Goal: Complete application form

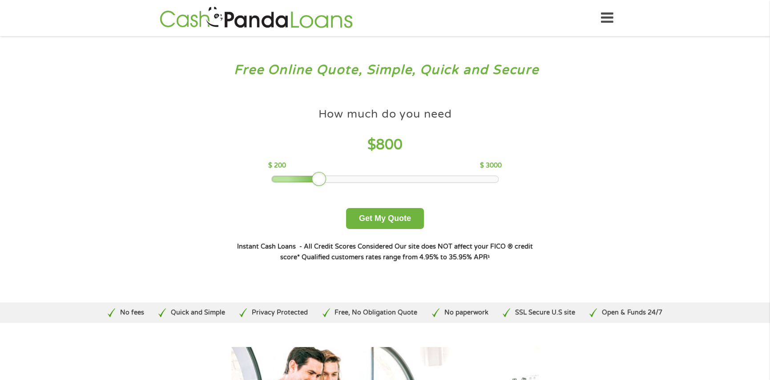
drag, startPoint x: 329, startPoint y: 179, endPoint x: 316, endPoint y: 179, distance: 12.9
click at [316, 179] on div at bounding box center [319, 179] width 14 height 14
click at [370, 217] on button "Get My Quote" at bounding box center [385, 218] width 78 height 21
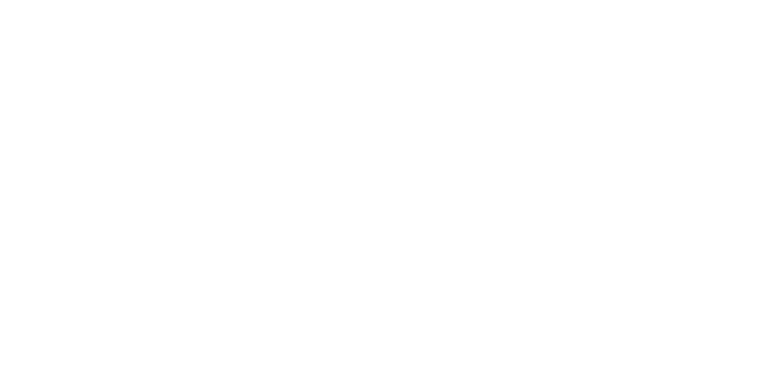
click at [0, 0] on html at bounding box center [0, 0] width 0 height 0
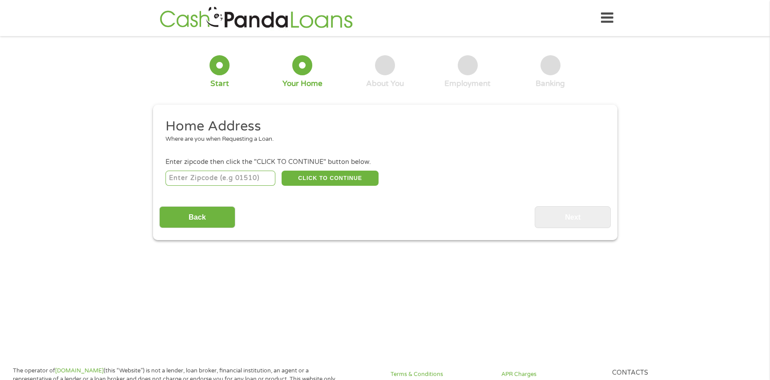
click at [228, 175] on input "number" at bounding box center [221, 177] width 110 height 15
type input "5"
type input "40336"
click at [313, 176] on button "CLICK TO CONTINUE" at bounding box center [330, 177] width 97 height 15
type input "40336"
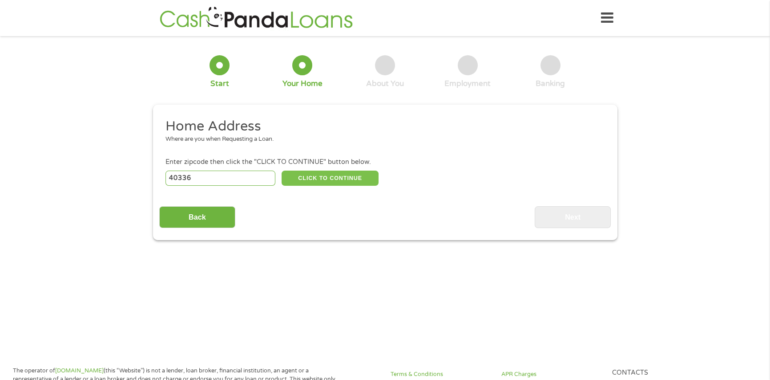
type input "Irvine"
select select "[US_STATE]"
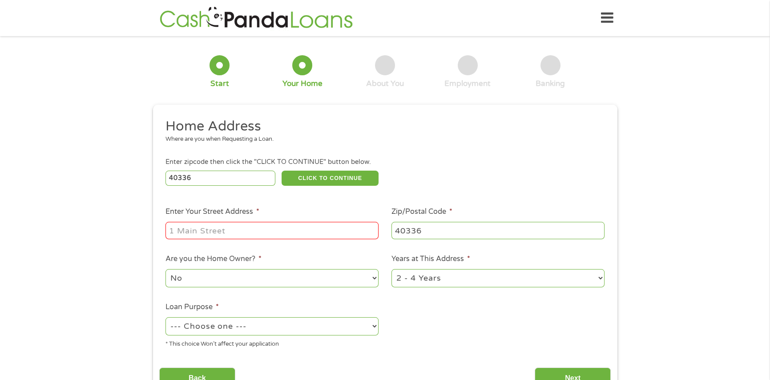
click at [240, 226] on input "Enter Your Street Address *" at bounding box center [272, 230] width 213 height 17
type input "[STREET_ADDRESS]"
select select "yes"
click at [601, 275] on select "1 Year or less 1 - 2 Years 2 - 4 Years Over 4 Years" at bounding box center [498, 278] width 213 height 18
select select "60months"
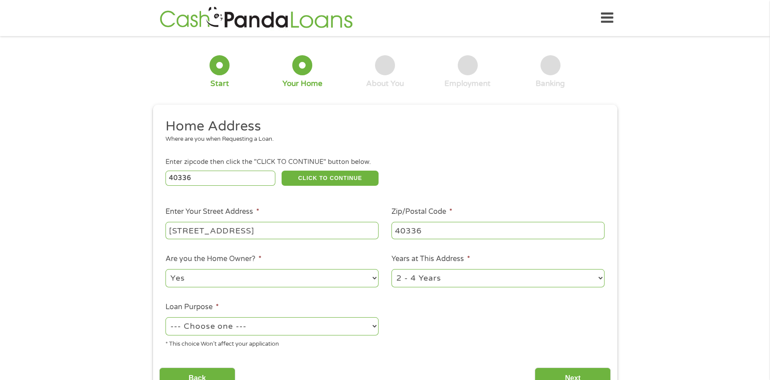
click at [392, 269] on select "1 Year or less 1 - 2 Years 2 - 4 Years Over 4 Years" at bounding box center [498, 278] width 213 height 18
click at [365, 323] on select "--- Choose one --- Pay Bills Debt Consolidation Home Improvement Major Purchase…" at bounding box center [272, 326] width 213 height 18
select select "debtconsolidation"
click at [166, 317] on select "--- Choose one --- Pay Bills Debt Consolidation Home Improvement Major Purchase…" at bounding box center [272, 326] width 213 height 18
click at [440, 328] on ul "Home Address Where are you when Requesting a Loan. Enter zipcode then click the…" at bounding box center [385, 237] width 452 height 238
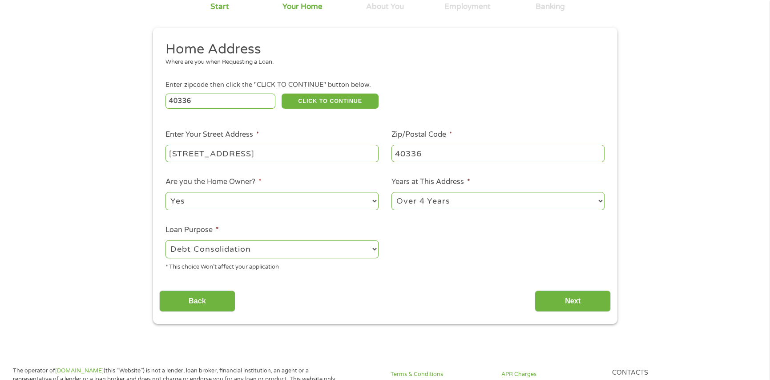
scroll to position [89, 0]
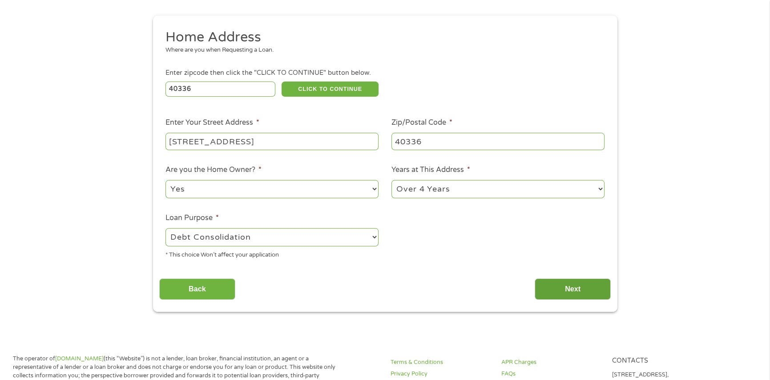
click at [565, 292] on input "Next" at bounding box center [573, 289] width 76 height 22
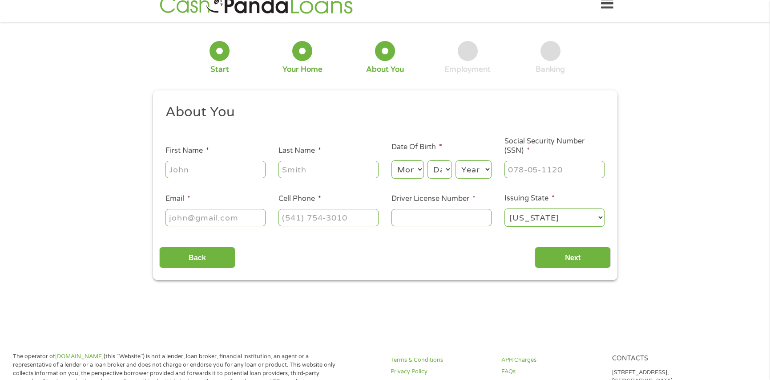
scroll to position [0, 0]
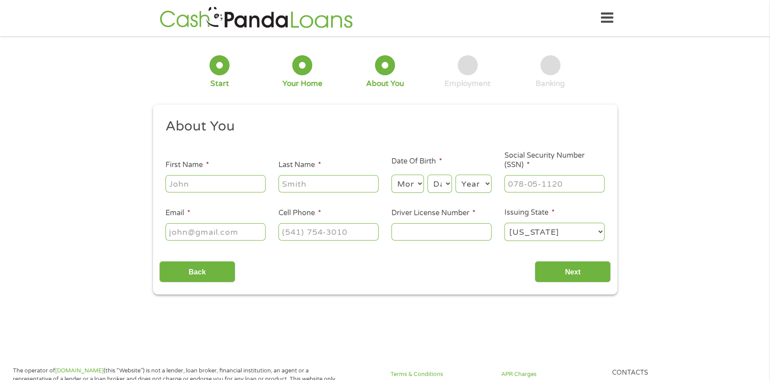
click at [200, 188] on input "First Name *" at bounding box center [216, 183] width 100 height 17
type input "[PERSON_NAME]"
click at [417, 181] on select "Month 1 2 3 4 5 6 7 8 9 10 11 12" at bounding box center [408, 183] width 32 height 18
select select "2"
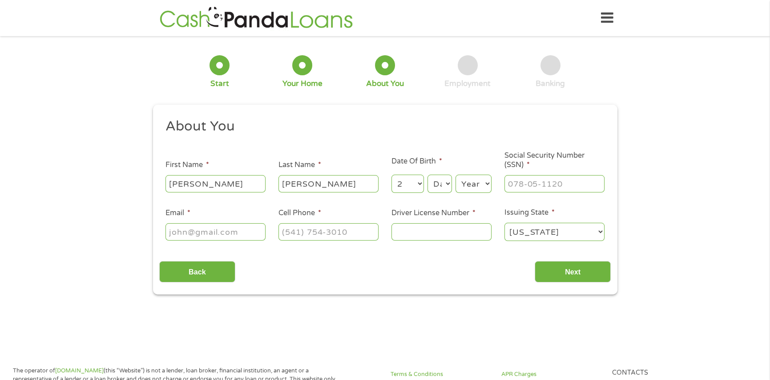
click at [392, 175] on select "Month 1 2 3 4 5 6 7 8 9 10 11 12" at bounding box center [408, 183] width 32 height 18
click at [448, 180] on select "Day 1 2 3 4 5 6 7 8 9 10 11 12 13 14 15 16 17 18 19 20 21 22 23 24 25 26 27 28 …" at bounding box center [440, 183] width 24 height 18
select select "25"
click at [428, 175] on select "Day 1 2 3 4 5 6 7 8 9 10 11 12 13 14 15 16 17 18 19 20 21 22 23 24 25 26 27 28 …" at bounding box center [440, 183] width 24 height 18
click at [483, 183] on select "Year [DATE] 2006 2005 2004 2003 2002 2001 2000 1999 1998 1997 1996 1995 1994 19…" at bounding box center [474, 183] width 36 height 18
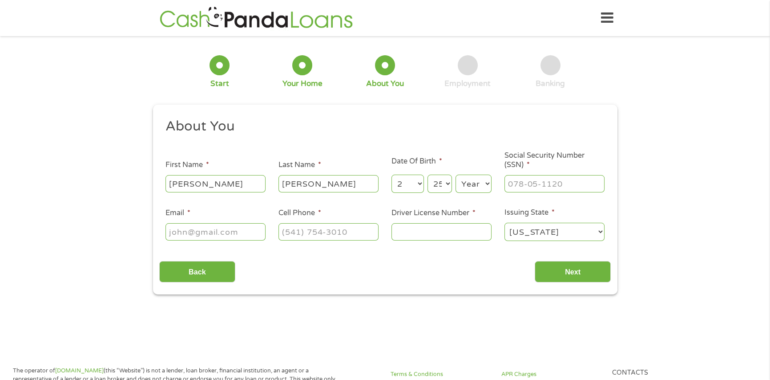
select select "1975"
click at [456, 175] on select "Year [DATE] 2006 2005 2004 2003 2002 2001 2000 1999 1998 1997 1996 1995 1994 19…" at bounding box center [474, 183] width 36 height 18
click at [520, 181] on input "___-__-____" at bounding box center [555, 183] width 100 height 17
type input "406-19-4298"
click at [187, 232] on input "Email *" at bounding box center [216, 231] width 100 height 17
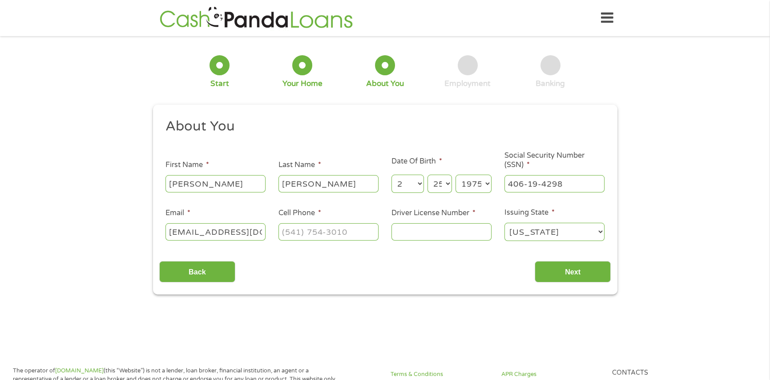
scroll to position [0, 7]
type input "[EMAIL_ADDRESS][DOMAIN_NAME]"
type input "[PHONE_NUMBER]"
click at [423, 228] on input "Driver License Number *" at bounding box center [442, 231] width 100 height 17
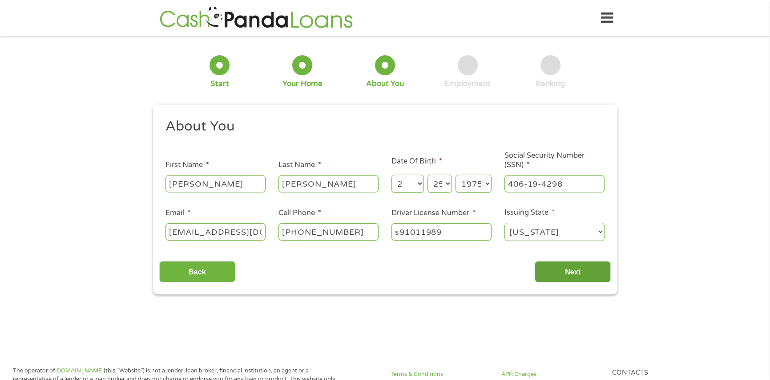
click at [549, 268] on input "Next" at bounding box center [573, 272] width 76 height 22
click at [568, 277] on input "Next" at bounding box center [573, 272] width 76 height 22
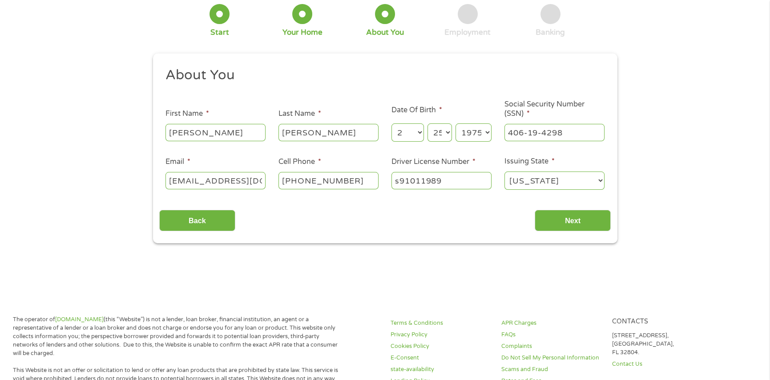
scroll to position [45, 0]
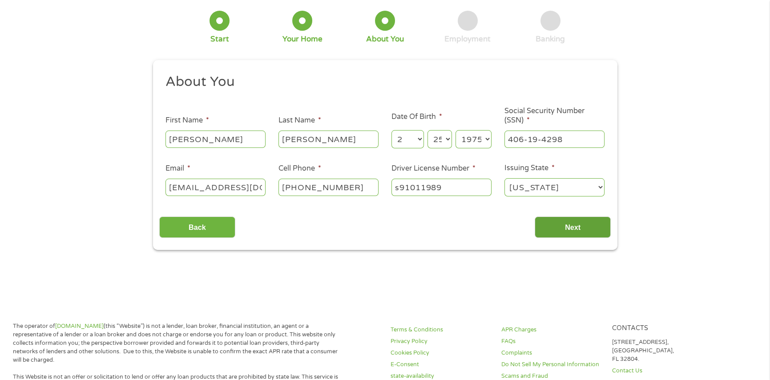
click at [579, 229] on input "Next" at bounding box center [573, 227] width 76 height 22
click at [442, 187] on input "s91011989" at bounding box center [442, 186] width 100 height 17
click at [409, 186] on input "s91011989" at bounding box center [442, 186] width 100 height 17
type input "s91011989"
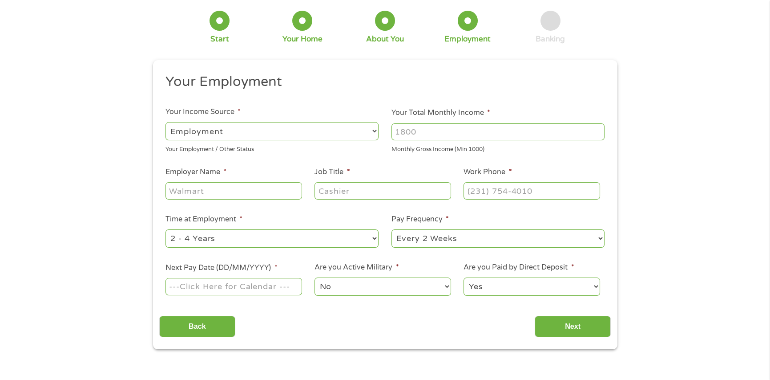
scroll to position [0, 0]
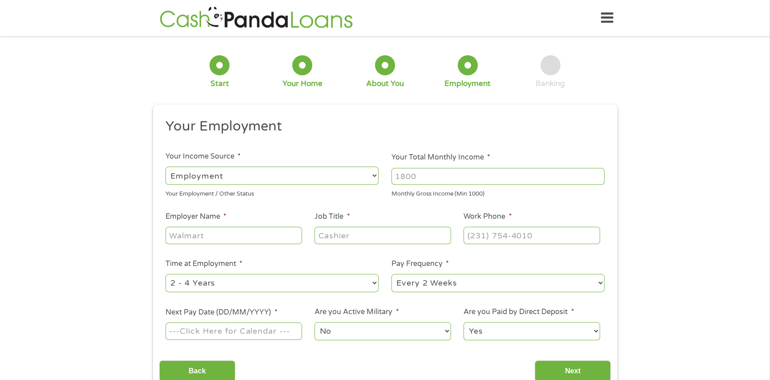
click at [430, 176] on input "Your Total Monthly Income *" at bounding box center [498, 176] width 213 height 17
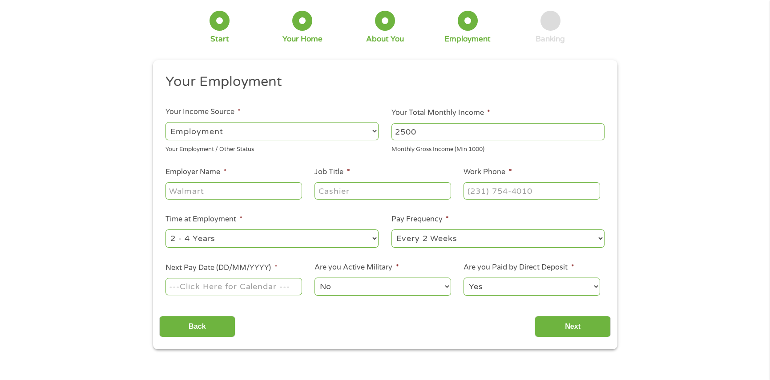
type input "2500"
click at [211, 190] on input "Employer Name *" at bounding box center [234, 190] width 136 height 17
click at [211, 190] on input "dr [PERSON_NAME]" at bounding box center [234, 190] width 136 height 17
type input "[PERSON_NAME]"
click at [322, 191] on input "Job Title *" at bounding box center [383, 190] width 136 height 17
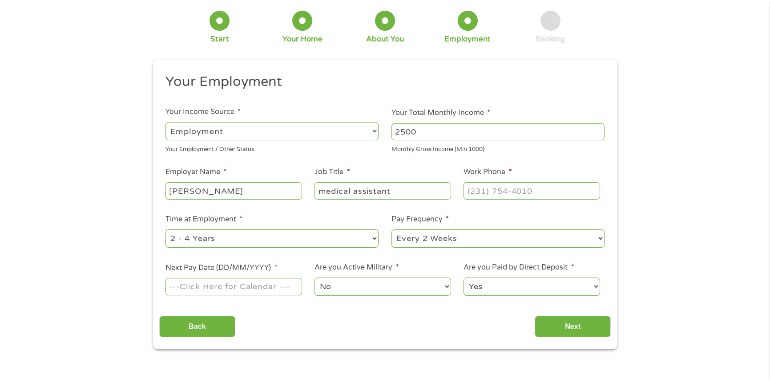
type input "medical assistant"
click at [500, 192] on input "(___) ___-____" at bounding box center [532, 190] width 136 height 17
type input "[PHONE_NUMBER]"
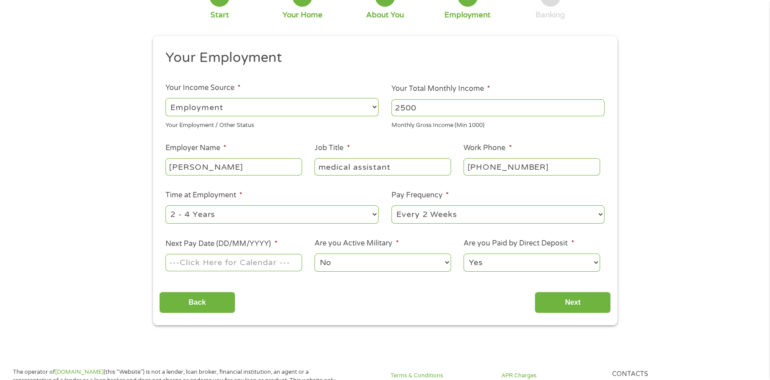
scroll to position [89, 0]
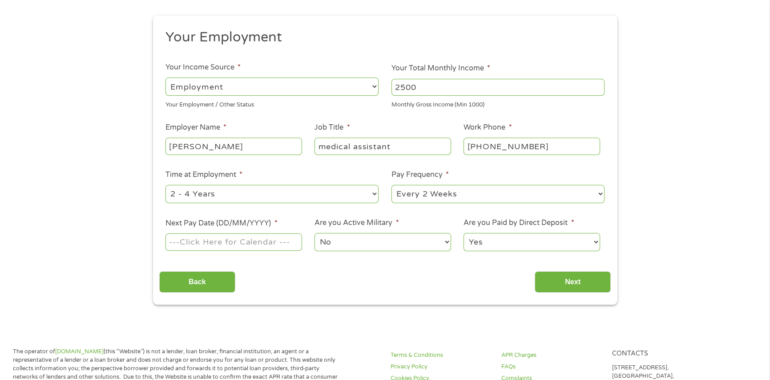
click at [377, 193] on select "--- Choose one --- 1 Year or less 1 - 2 Years 2 - 4 Years Over 4 Years" at bounding box center [272, 194] width 213 height 18
select select "60months"
click at [166, 185] on select "--- Choose one --- 1 Year or less 1 - 2 Years 2 - 4 Years Over 4 Years" at bounding box center [272, 194] width 213 height 18
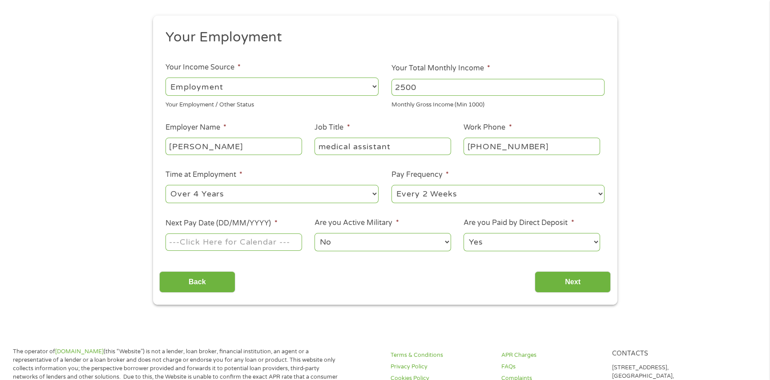
click at [240, 237] on input "Next Pay Date (DD/MM/YYYY) *" at bounding box center [234, 241] width 136 height 17
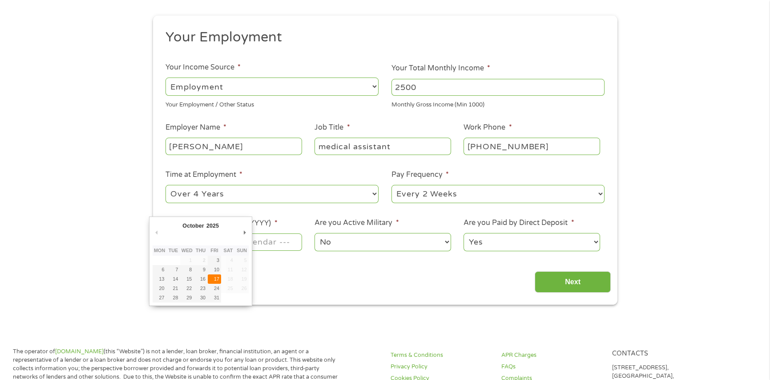
type input "[DATE]"
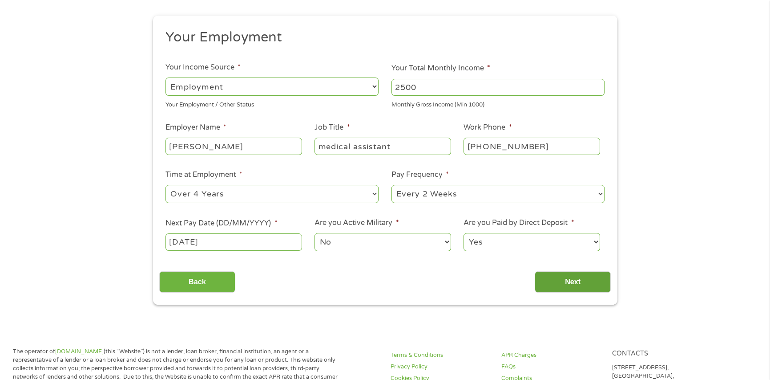
click at [568, 285] on input "Next" at bounding box center [573, 282] width 76 height 22
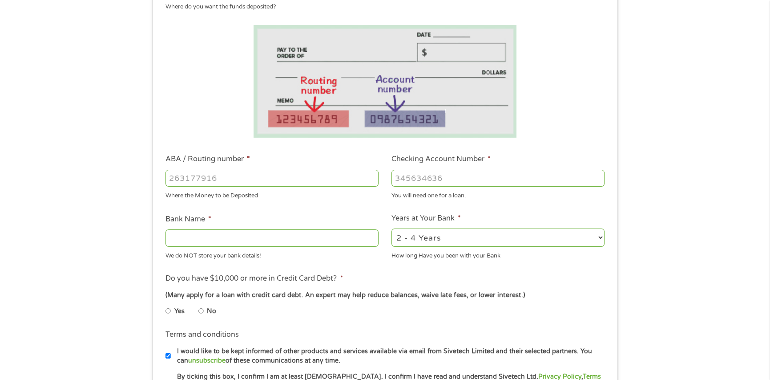
scroll to position [134, 0]
click at [182, 179] on input "ABA / Routing number *" at bounding box center [272, 176] width 213 height 17
type input "042101475"
type input "CITIZENS GUARANTY BANK"
type input "042101475"
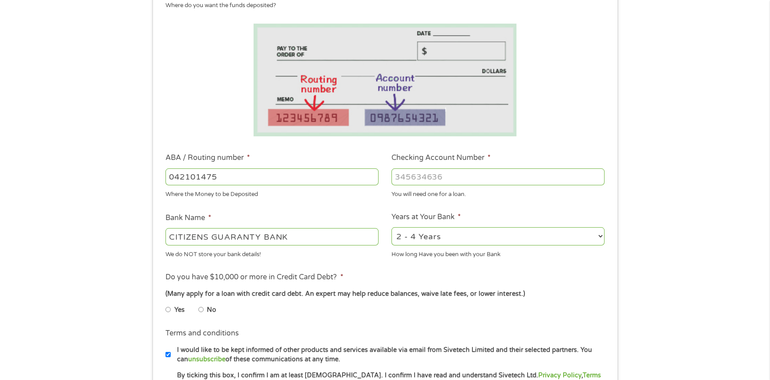
click at [417, 175] on input "Checking Account Number *" at bounding box center [498, 176] width 213 height 17
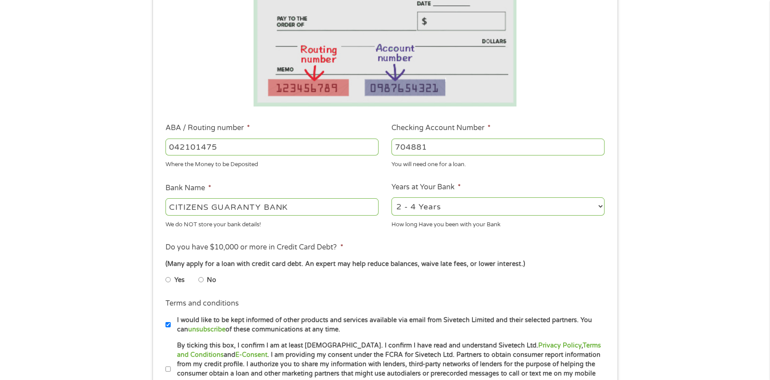
scroll to position [178, 0]
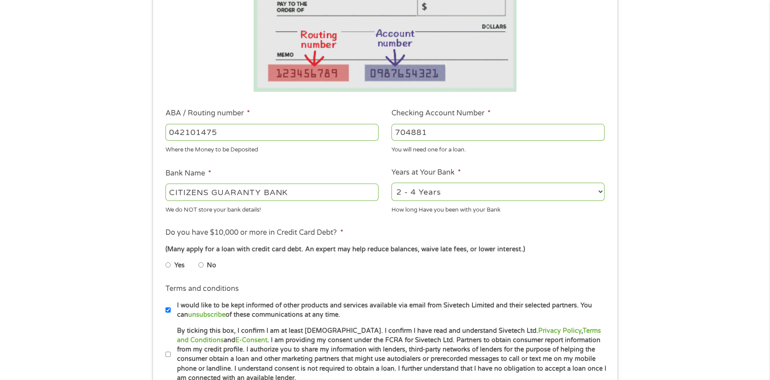
type input "704881"
click at [601, 192] on select "2 - 4 Years 6 - 12 Months 1 - 2 Years Over 4 Years" at bounding box center [498, 191] width 213 height 18
select select "60months"
click at [392, 182] on select "2 - 4 Years 6 - 12 Months 1 - 2 Years Over 4 Years" at bounding box center [498, 191] width 213 height 18
click at [201, 263] on input "No" at bounding box center [201, 265] width 5 height 14
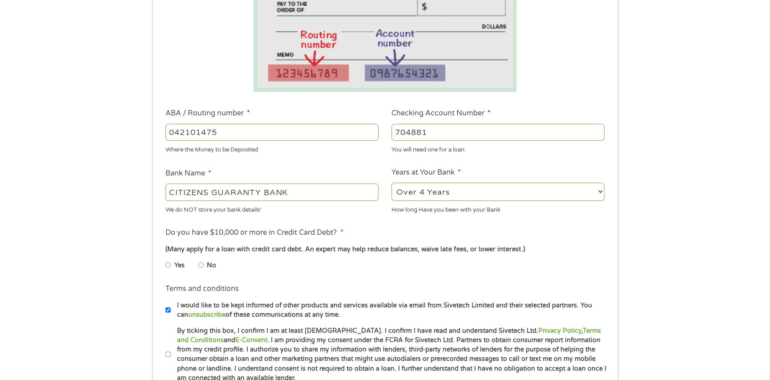
radio input "true"
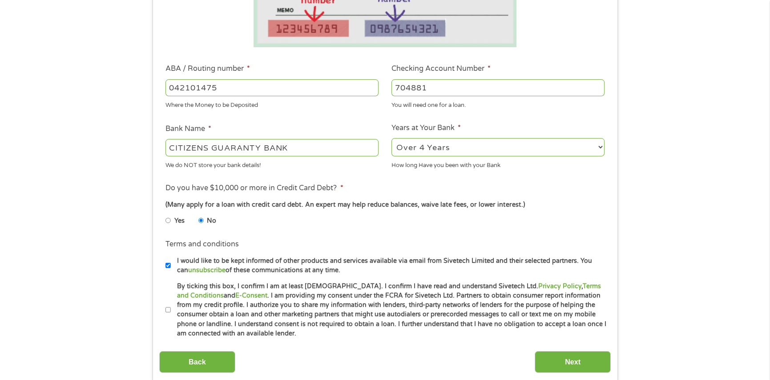
scroll to position [267, 0]
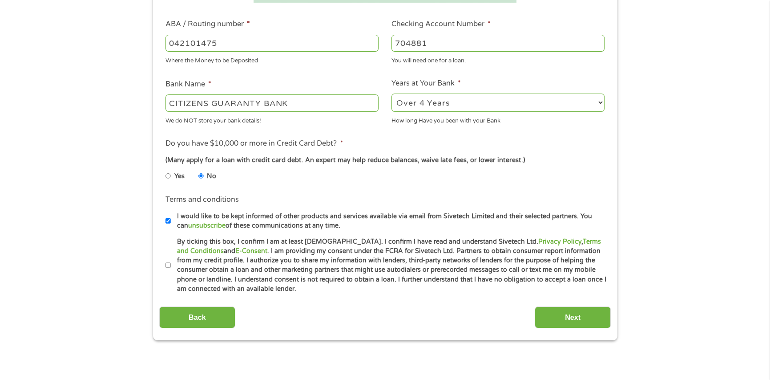
click at [166, 264] on input "By ticking this box, I confirm I am at least [DEMOGRAPHIC_DATA]. I confirm I ha…" at bounding box center [168, 265] width 5 height 14
checkbox input "true"
click at [577, 316] on input "Next" at bounding box center [573, 317] width 76 height 22
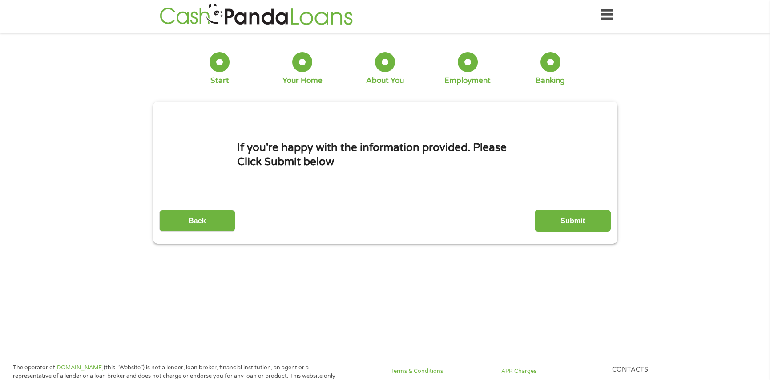
scroll to position [0, 0]
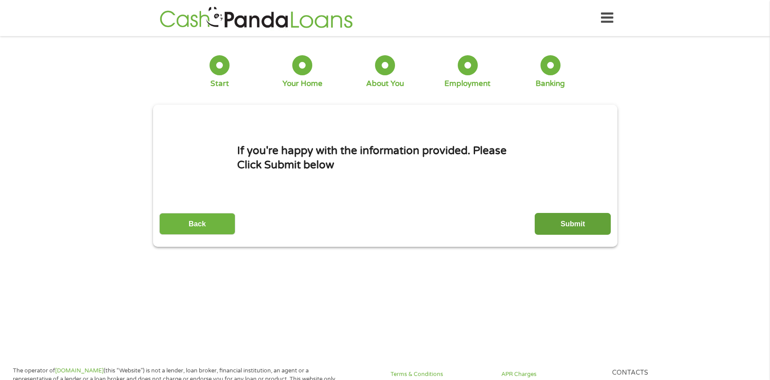
click at [574, 219] on input "Submit" at bounding box center [573, 224] width 76 height 22
